Goal: Find specific page/section: Find specific page/section

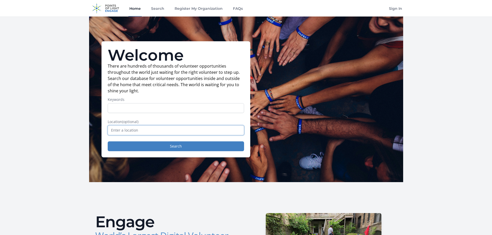
click at [142, 133] on input "text" at bounding box center [176, 131] width 136 height 10
click at [164, 13] on link "Search" at bounding box center [157, 8] width 15 height 17
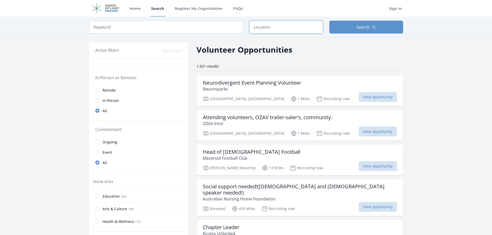
click at [262, 24] on input "text" at bounding box center [286, 27] width 74 height 13
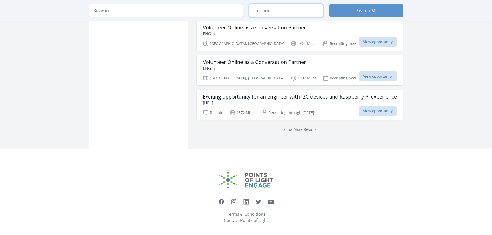
scroll to position [665, 0]
